Goal: Transaction & Acquisition: Book appointment/travel/reservation

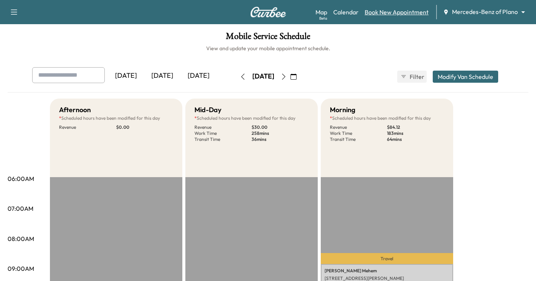
click at [402, 11] on link "Book New Appointment" at bounding box center [397, 12] width 64 height 9
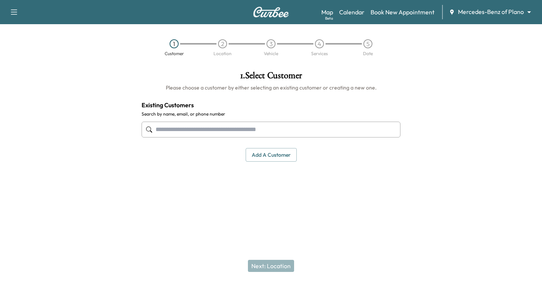
click at [172, 132] on input "text" at bounding box center [270, 130] width 259 height 16
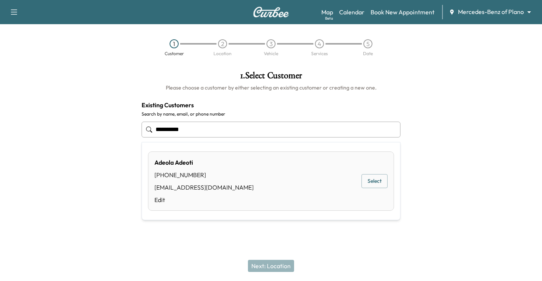
click at [373, 182] on button "Select" at bounding box center [374, 181] width 26 height 14
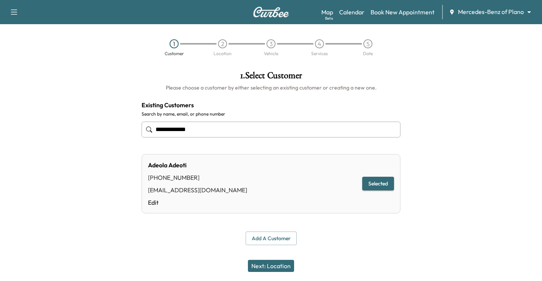
type input "**********"
click at [263, 264] on button "Next: Location" at bounding box center [271, 266] width 46 height 12
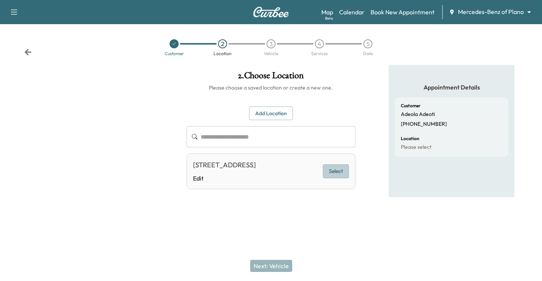
click at [335, 178] on button "Select" at bounding box center [336, 172] width 26 height 14
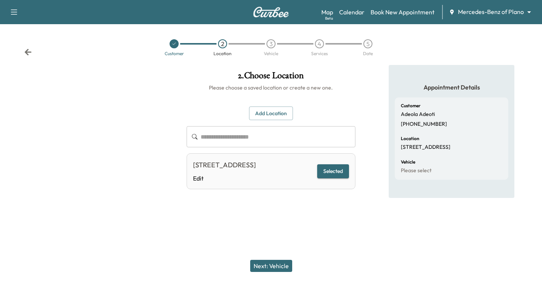
click at [265, 269] on button "Next: Vehicle" at bounding box center [271, 266] width 42 height 12
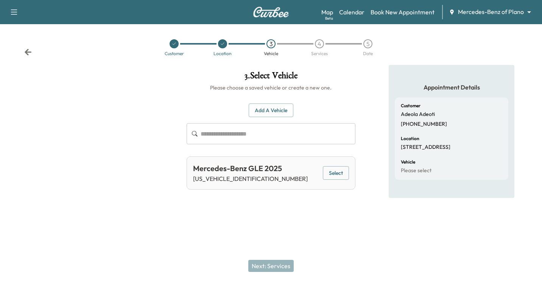
click at [217, 134] on input "text" at bounding box center [278, 133] width 155 height 21
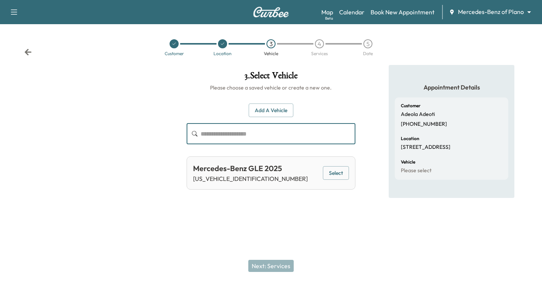
click at [341, 171] on button "Select" at bounding box center [336, 173] width 26 height 14
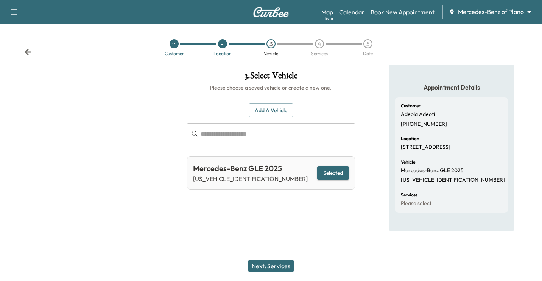
click at [263, 263] on button "Next: Services" at bounding box center [270, 266] width 45 height 12
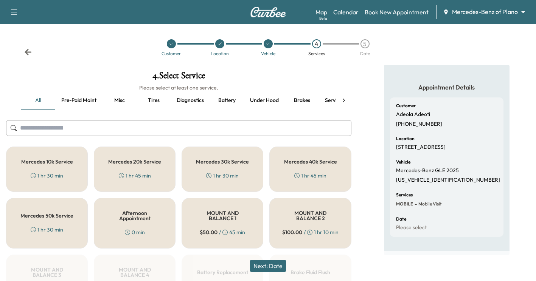
click at [50, 169] on div "Mercedes 10k Service 1 hr 30 min" at bounding box center [47, 169] width 82 height 45
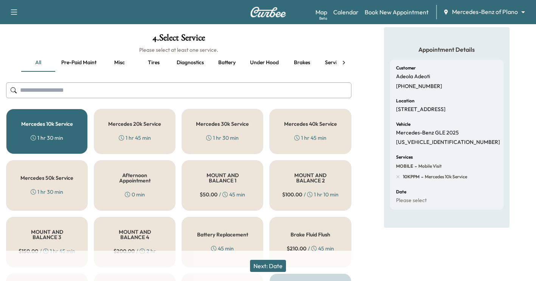
click at [262, 261] on button "Next: Date" at bounding box center [268, 266] width 36 height 12
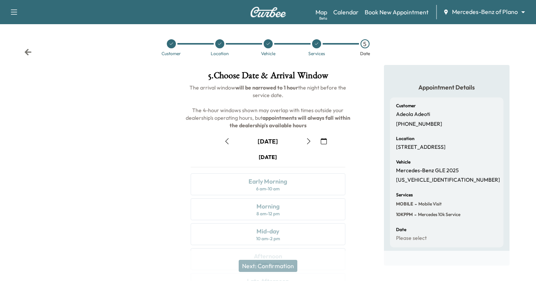
click at [309, 141] on icon "button" at bounding box center [309, 141] width 6 height 6
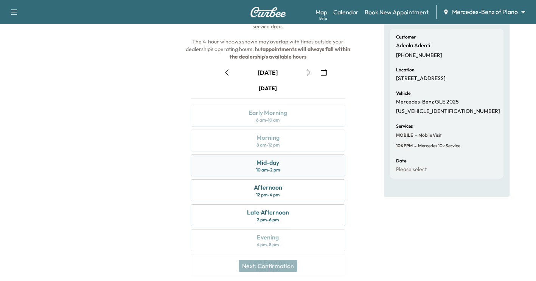
scroll to position [76, 0]
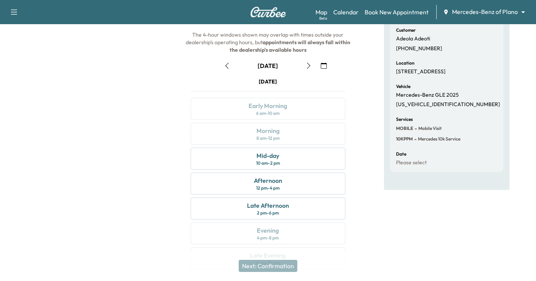
click at [310, 65] on icon "button" at bounding box center [309, 66] width 6 height 6
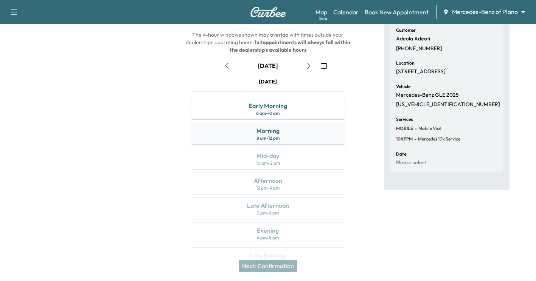
click at [266, 131] on div "Morning" at bounding box center [268, 130] width 23 height 9
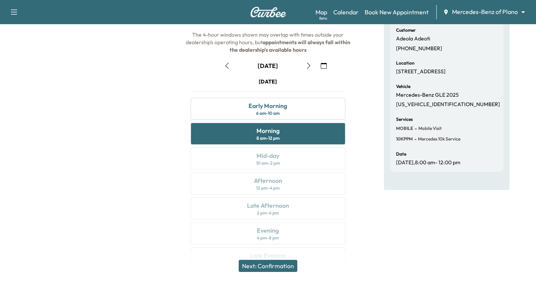
click at [269, 264] on button "Next: Confirmation" at bounding box center [268, 266] width 59 height 12
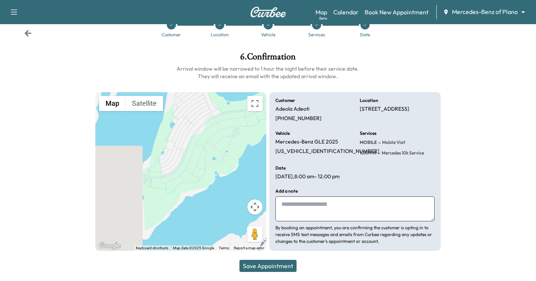
click at [279, 262] on button "Save Appointment" at bounding box center [267, 266] width 57 height 12
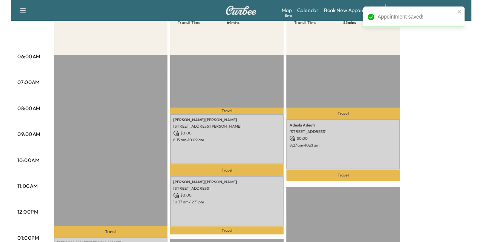
scroll to position [114, 0]
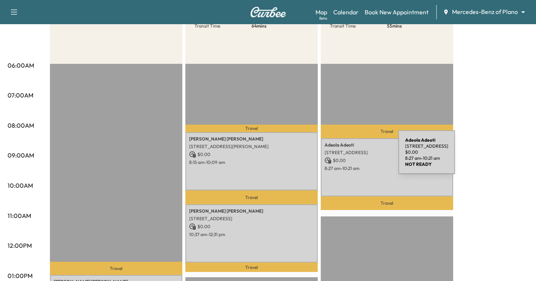
click at [342, 157] on p "$ 0.00" at bounding box center [387, 160] width 125 height 7
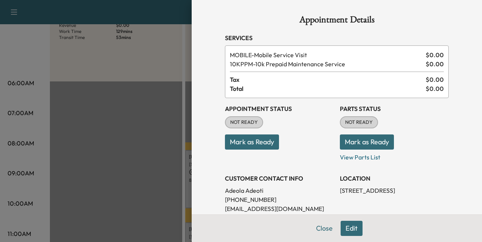
click at [315, 227] on div "Appointment Details Services MOBILE - Mobile Service Visit $ 0.00 10KPPM - 10k …" at bounding box center [337, 217] width 242 height 435
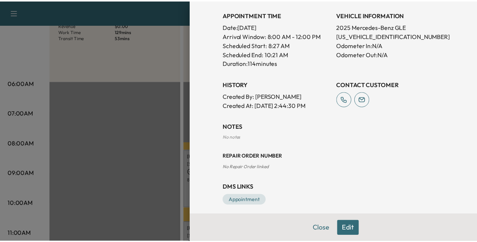
scroll to position [221, 0]
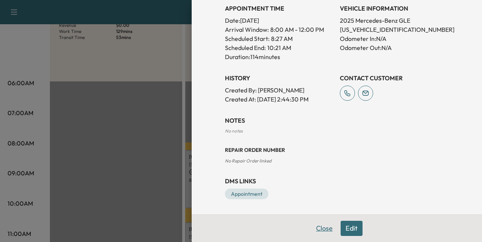
click at [315, 229] on button "Close" at bounding box center [324, 228] width 26 height 15
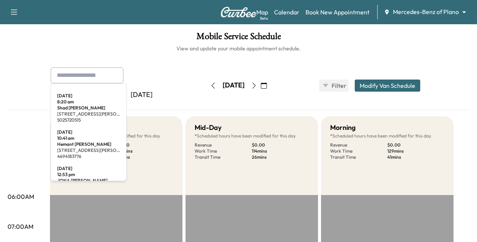
click at [82, 78] on input "text" at bounding box center [87, 75] width 73 height 16
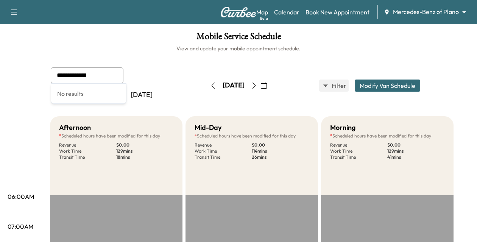
type input "**********"
click at [257, 87] on icon "button" at bounding box center [254, 85] width 6 height 6
click at [257, 84] on icon "button" at bounding box center [254, 85] width 6 height 6
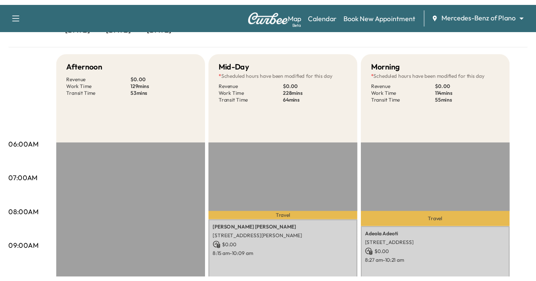
scroll to position [189, 0]
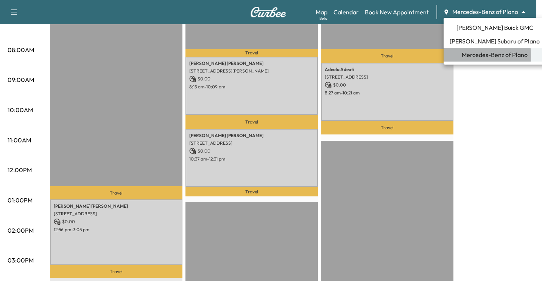
click at [470, 56] on span "Mercedes-Benz of Plano" at bounding box center [495, 54] width 66 height 9
click at [476, 56] on span "Mercedes-Benz of Plano" at bounding box center [495, 54] width 66 height 9
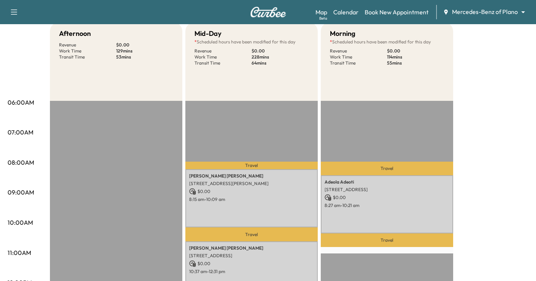
scroll to position [76, 0]
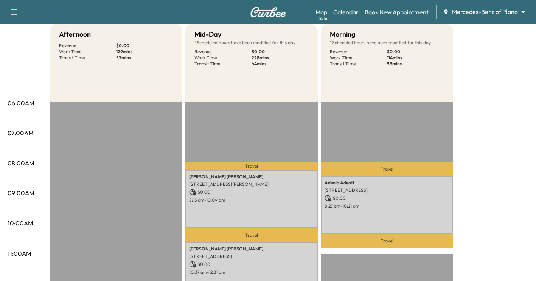
click at [403, 13] on link "Book New Appointment" at bounding box center [397, 12] width 64 height 9
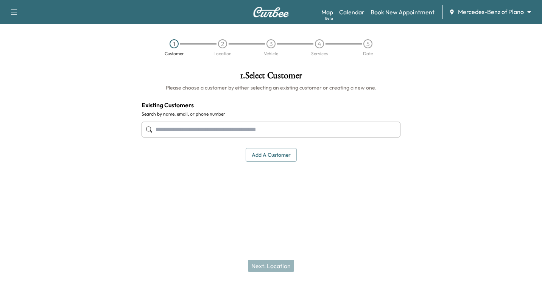
click at [186, 129] on input "text" at bounding box center [270, 130] width 259 height 16
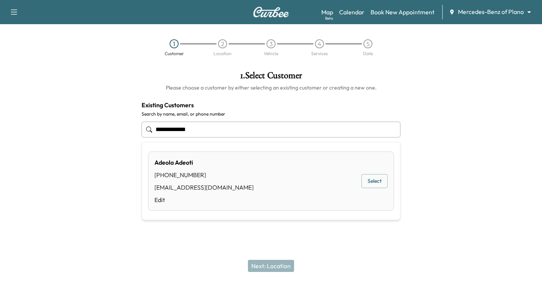
click at [377, 181] on button "Select" at bounding box center [374, 181] width 26 height 14
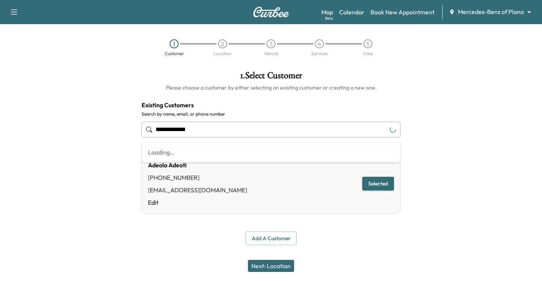
drag, startPoint x: 201, startPoint y: 128, endPoint x: 14, endPoint y: 132, distance: 186.6
click at [14, 132] on div "**********" at bounding box center [271, 158] width 542 height 187
type input "**********"
drag, startPoint x: 146, startPoint y: 134, endPoint x: 1, endPoint y: 141, distance: 144.7
click at [18, 139] on div "**********" at bounding box center [271, 158] width 542 height 187
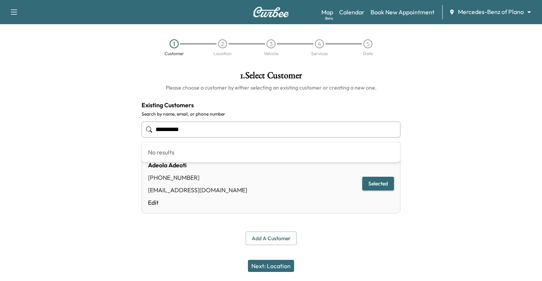
drag, startPoint x: 223, startPoint y: 128, endPoint x: 205, endPoint y: 124, distance: 18.5
click at [223, 128] on input "**********" at bounding box center [270, 130] width 259 height 16
drag, startPoint x: 188, startPoint y: 126, endPoint x: -75, endPoint y: 126, distance: 262.6
click at [0, 126] on html "**********" at bounding box center [271, 140] width 542 height 281
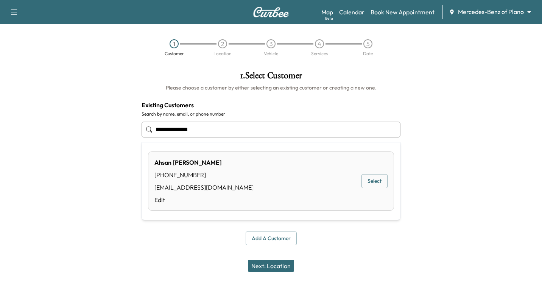
click at [373, 180] on button "Select" at bounding box center [374, 181] width 26 height 14
type input "**********"
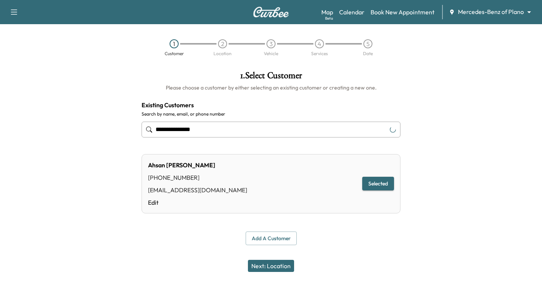
click at [262, 241] on button "Next: Location" at bounding box center [271, 266] width 46 height 12
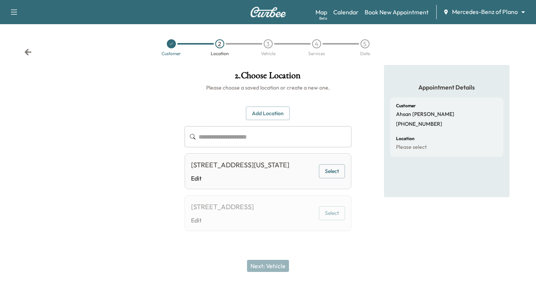
scroll to position [6, 0]
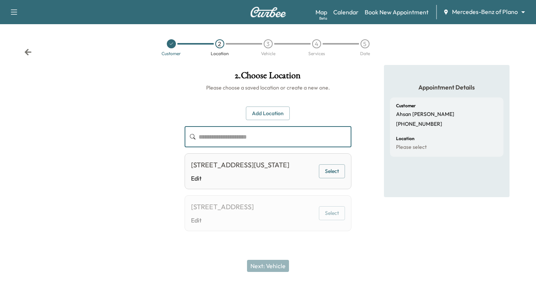
click at [218, 130] on input "text" at bounding box center [275, 136] width 153 height 21
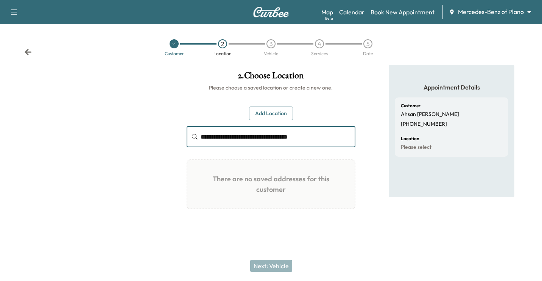
type input "**********"
click at [275, 111] on button "Add Location" at bounding box center [271, 114] width 44 height 14
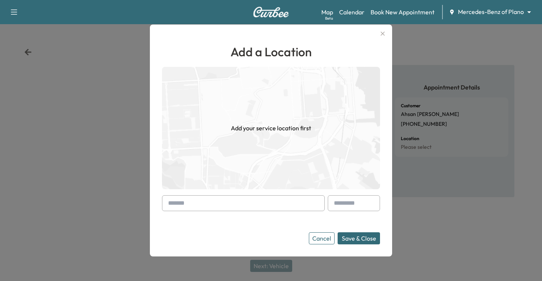
click at [191, 202] on input "text" at bounding box center [243, 204] width 163 height 16
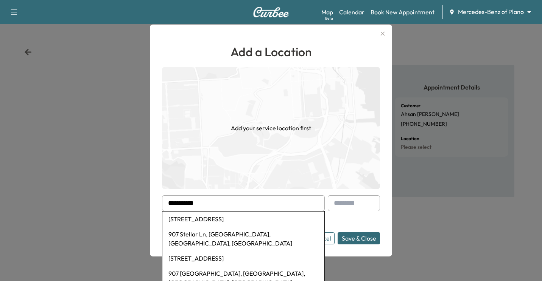
click at [249, 216] on li "[STREET_ADDRESS]" at bounding box center [243, 219] width 162 height 15
type input "**********"
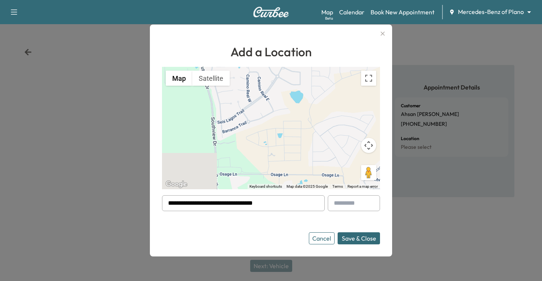
click at [351, 236] on button "Save & Close" at bounding box center [358, 239] width 42 height 12
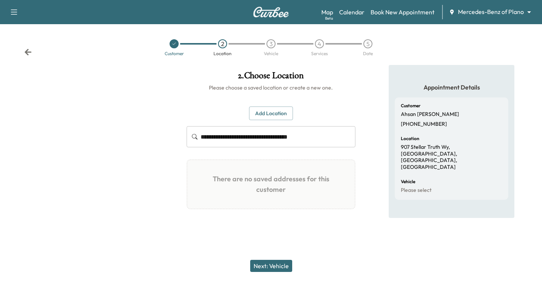
click at [263, 110] on button "Add Location" at bounding box center [271, 114] width 44 height 14
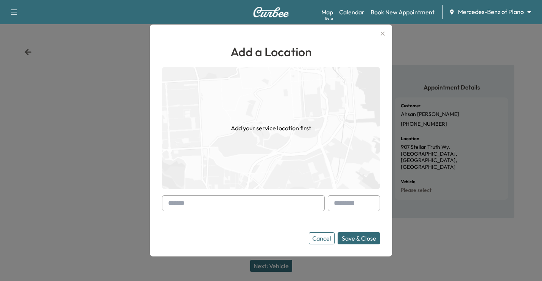
click at [353, 239] on button "Save & Close" at bounding box center [358, 239] width 42 height 12
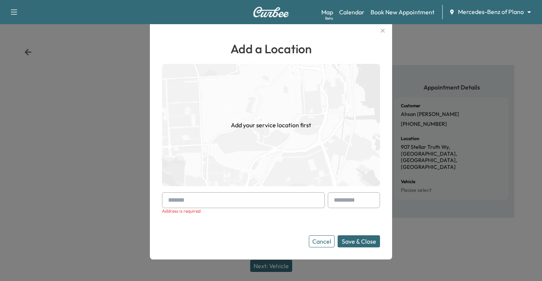
click at [193, 199] on input "text" at bounding box center [243, 201] width 163 height 16
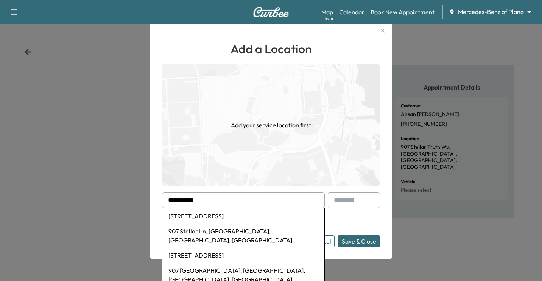
click at [251, 218] on li "[STREET_ADDRESS]" at bounding box center [243, 216] width 162 height 15
type input "**********"
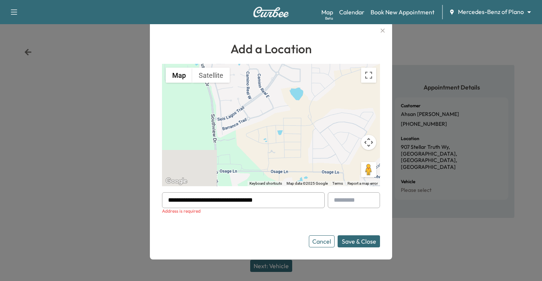
click at [364, 241] on button "Save & Close" at bounding box center [358, 242] width 42 height 12
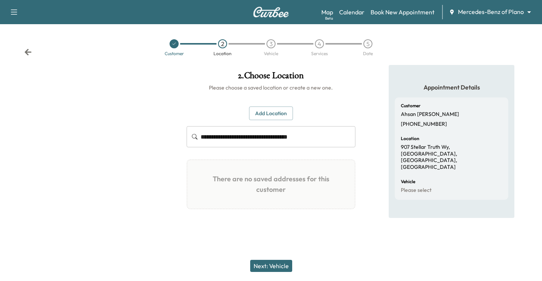
click at [272, 241] on button "Next: Vehicle" at bounding box center [271, 266] width 42 height 12
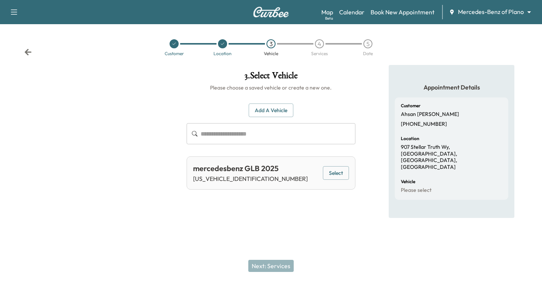
click at [326, 173] on button "Select" at bounding box center [336, 173] width 26 height 14
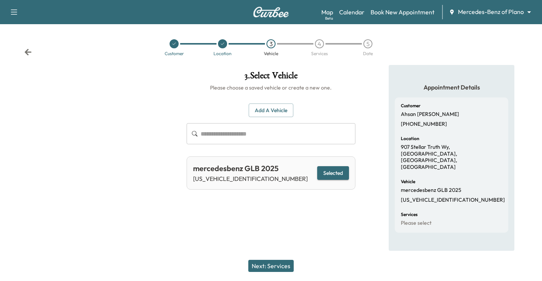
click at [257, 241] on button "Next: Services" at bounding box center [270, 266] width 45 height 12
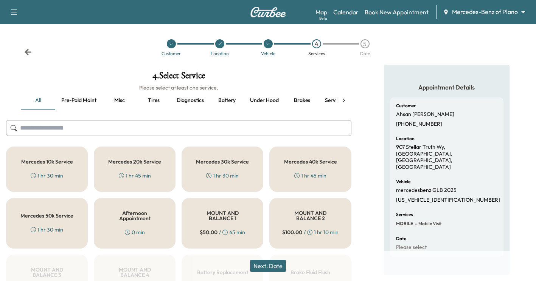
click at [28, 169] on div "Mercedes 10k Service 1 hr 30 min" at bounding box center [47, 169] width 82 height 45
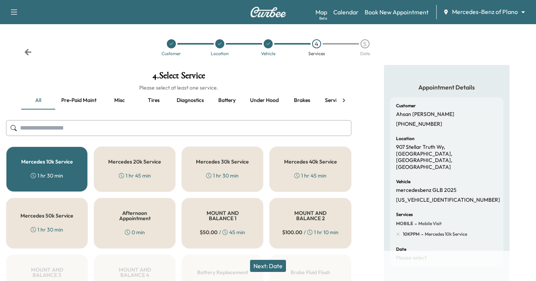
click at [55, 162] on h5 "Mercedes 10k Service" at bounding box center [47, 161] width 52 height 5
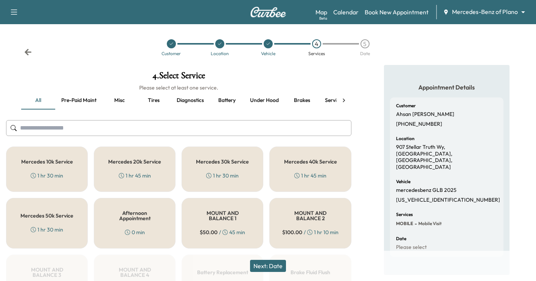
click at [45, 169] on div "Mercedes 10k Service 1 hr 30 min" at bounding box center [47, 169] width 82 height 45
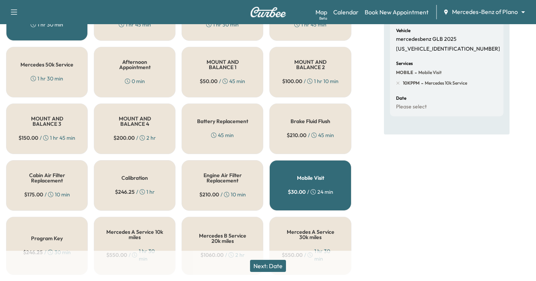
drag, startPoint x: 263, startPoint y: 266, endPoint x: 272, endPoint y: 257, distance: 12.0
click at [264, 241] on button "Next: Date" at bounding box center [268, 266] width 36 height 12
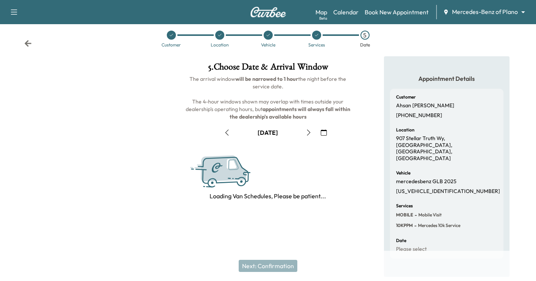
scroll to position [97, 0]
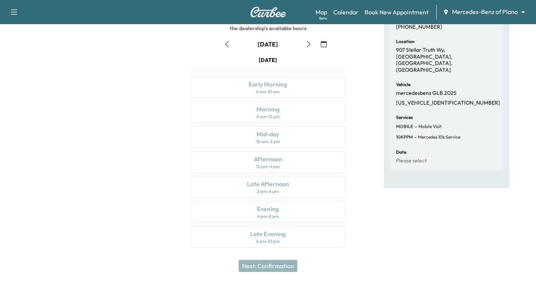
click at [308, 37] on div "October [DATE] S M T W T F S 28 29 30 1 2 3 4 5 6 7 8 9 10 11 12 13 14 15 16 17…" at bounding box center [268, 141] width 166 height 219
click at [308, 45] on icon "button" at bounding box center [309, 44] width 6 height 6
click at [309, 42] on icon "button" at bounding box center [309, 44] width 6 height 6
click at [321, 42] on icon "button" at bounding box center [324, 44] width 6 height 6
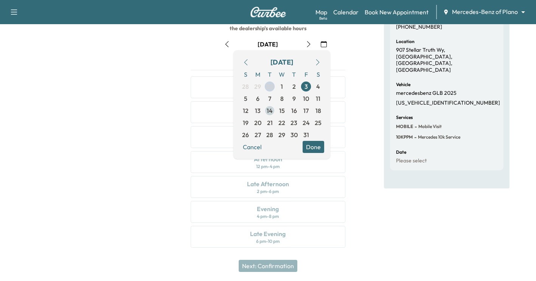
click at [268, 110] on span "14" at bounding box center [270, 110] width 6 height 9
click at [160, 153] on div at bounding box center [89, 112] width 179 height 289
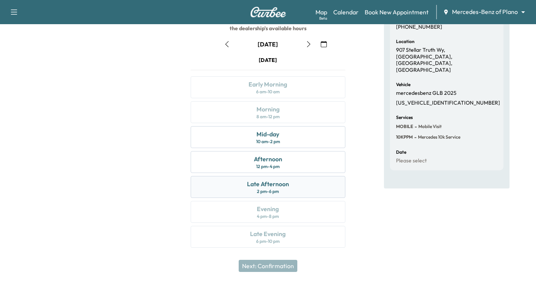
click at [261, 190] on div "2 pm - 6 pm" at bounding box center [268, 192] width 22 height 6
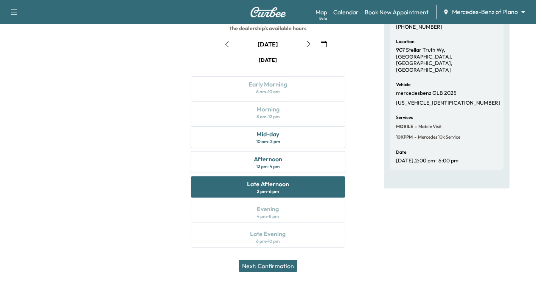
click at [255, 241] on button "Next: Confirmation" at bounding box center [268, 266] width 59 height 12
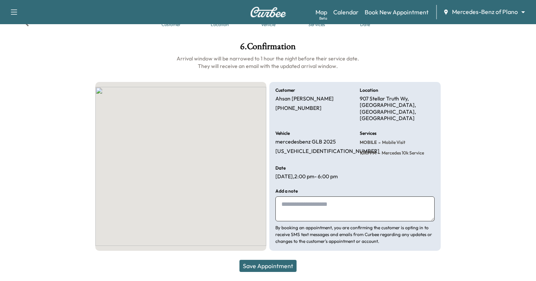
scroll to position [19, 0]
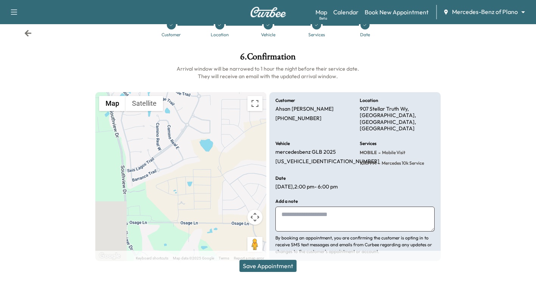
click at [263, 241] on button "Save Appointment" at bounding box center [267, 266] width 57 height 12
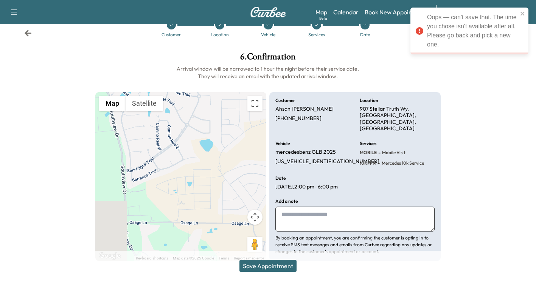
click at [255, 241] on button "Save Appointment" at bounding box center [267, 266] width 57 height 12
click at [476, 12] on icon "close" at bounding box center [523, 14] width 4 height 4
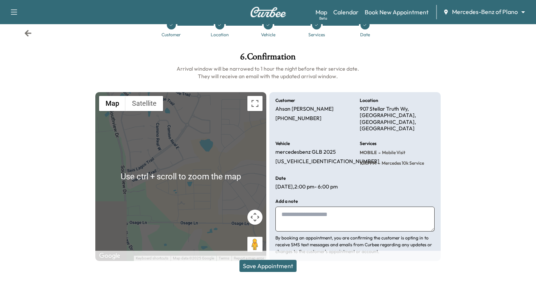
click at [465, 185] on div at bounding box center [491, 156] width 89 height 221
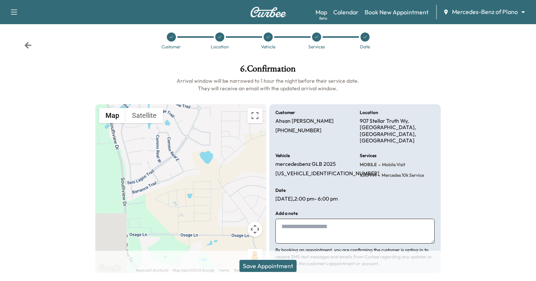
scroll to position [0, 0]
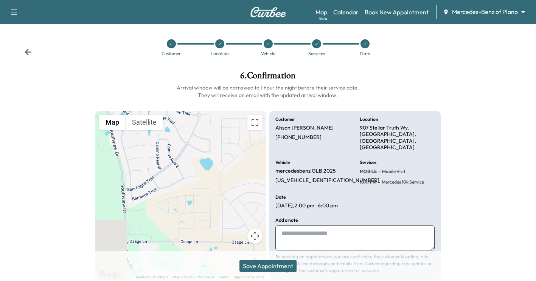
click at [365, 44] on icon at bounding box center [365, 44] width 3 height 2
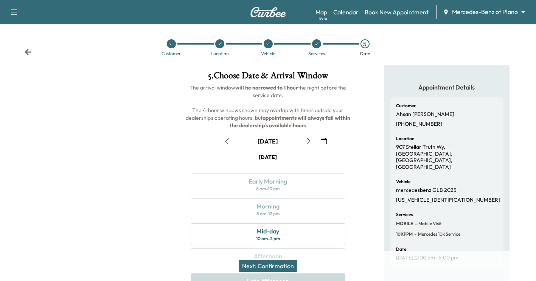
click at [325, 140] on icon "button" at bounding box center [324, 141] width 6 height 6
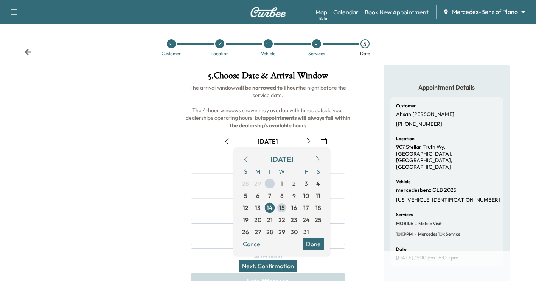
click at [281, 211] on span "15" at bounding box center [282, 208] width 6 height 9
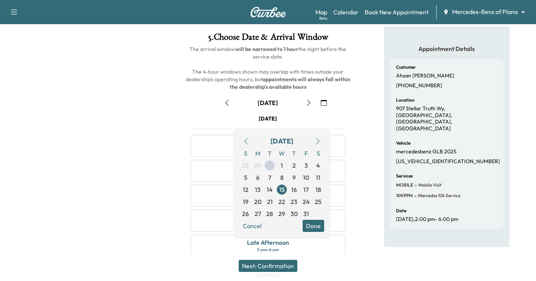
scroll to position [97, 0]
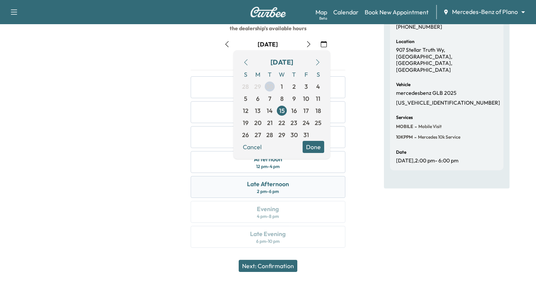
click at [263, 178] on div "Late Afternoon 2 pm - 6 pm" at bounding box center [268, 187] width 154 height 22
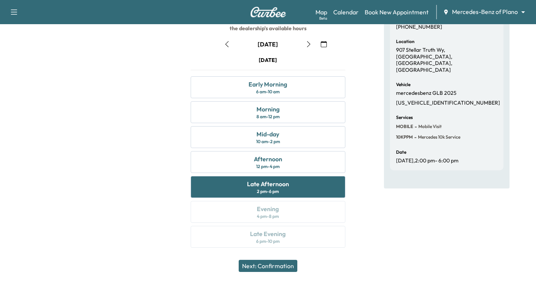
click at [267, 241] on button "Next: Confirmation" at bounding box center [268, 266] width 59 height 12
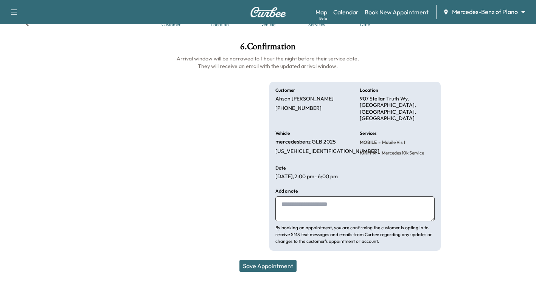
scroll to position [19, 0]
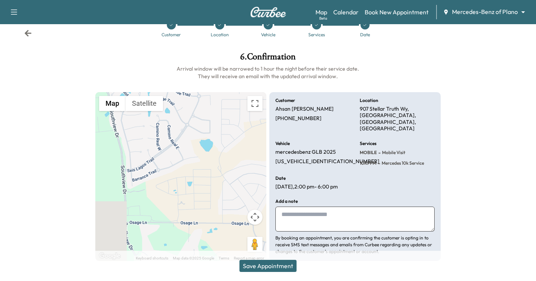
click at [265, 241] on button "Save Appointment" at bounding box center [267, 266] width 57 height 12
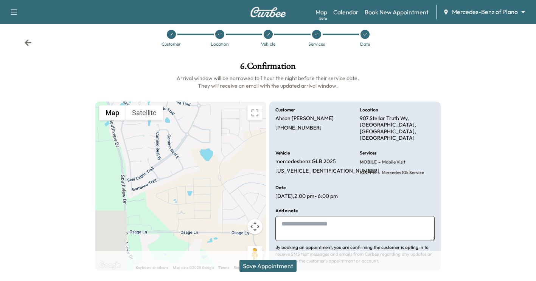
scroll to position [0, 0]
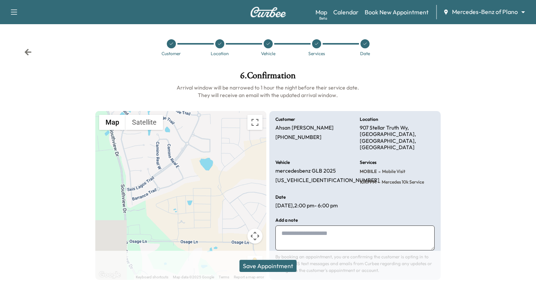
click at [439, 93] on h6 "Arrival window will be narrowed to 1 hour the night before their service date. …" at bounding box center [267, 91] width 345 height 15
click at [365, 41] on div at bounding box center [365, 43] width 9 height 9
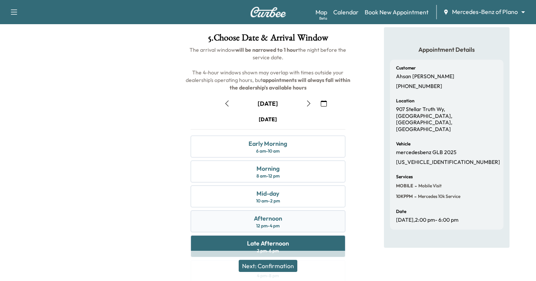
scroll to position [76, 0]
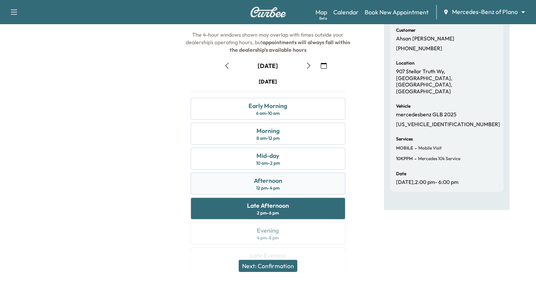
click at [272, 182] on div "Afternoon" at bounding box center [268, 180] width 28 height 9
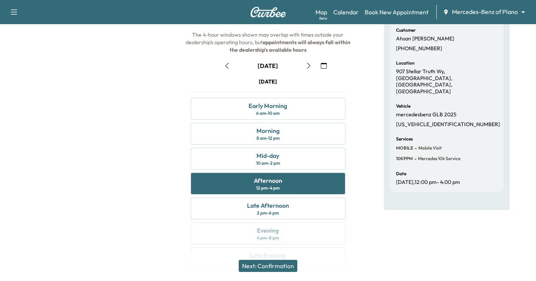
drag, startPoint x: 270, startPoint y: 264, endPoint x: 289, endPoint y: 276, distance: 22.9
click at [269, 241] on button "Next: Confirmation" at bounding box center [268, 266] width 59 height 12
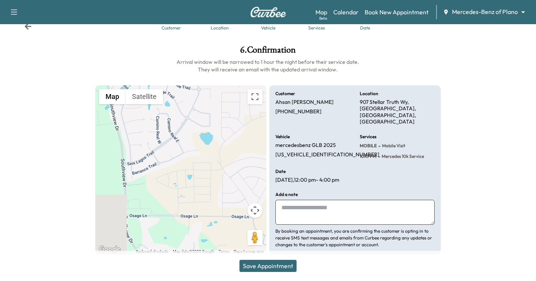
click at [269, 241] on button "Save Appointment" at bounding box center [267, 266] width 57 height 12
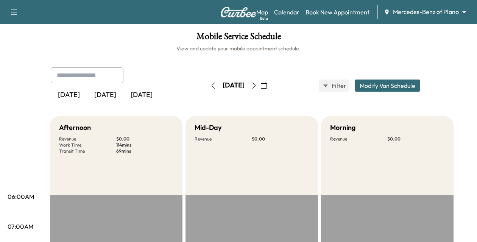
click at [158, 168] on div "Afternoon Revenue $ 0.00 Work Time 114 mins Transit Time 69 mins" at bounding box center [116, 155] width 132 height 79
